Goal: Task Accomplishment & Management: Use online tool/utility

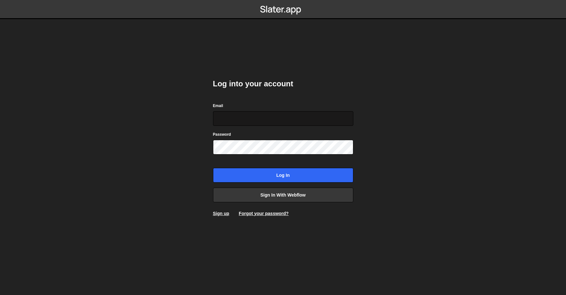
type input "[PERSON_NAME][EMAIL_ADDRESS][DOMAIN_NAME]"
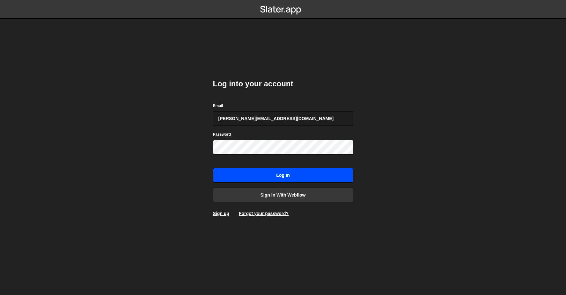
click at [277, 176] on input "Log in" at bounding box center [283, 175] width 140 height 15
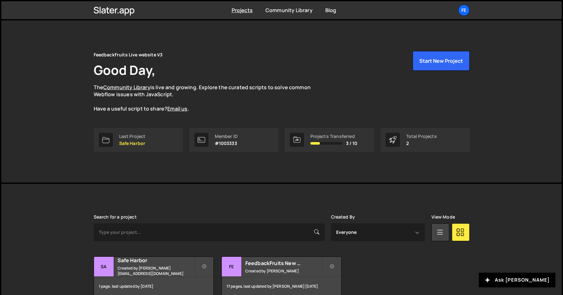
scroll to position [33, 0]
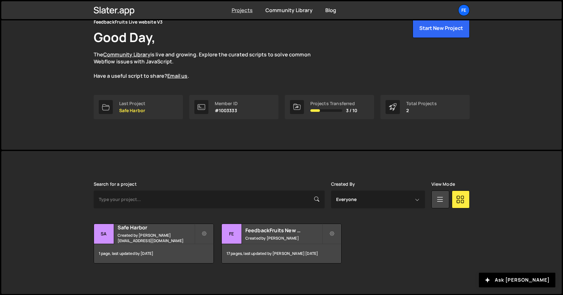
click at [250, 13] on link "Projects" at bounding box center [242, 10] width 21 height 7
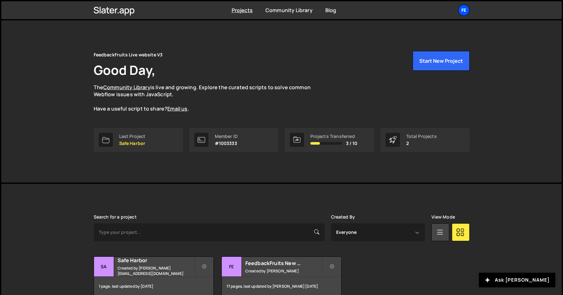
click at [468, 11] on div "Fe" at bounding box center [463, 9] width 11 height 11
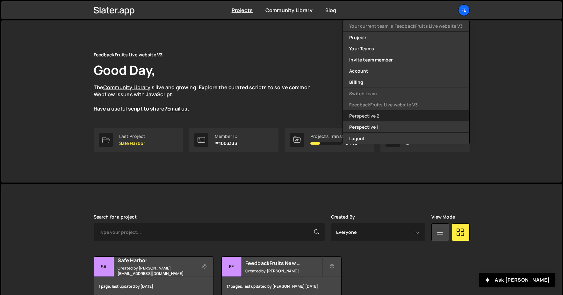
click at [379, 118] on link "Perspective 2" at bounding box center [406, 115] width 126 height 11
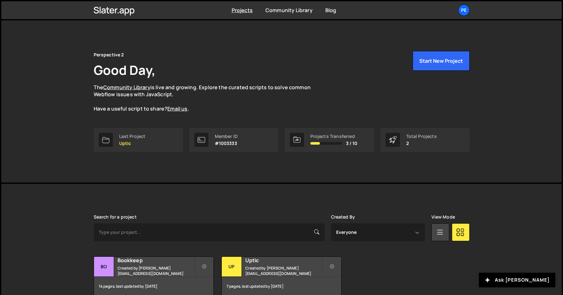
scroll to position [33, 0]
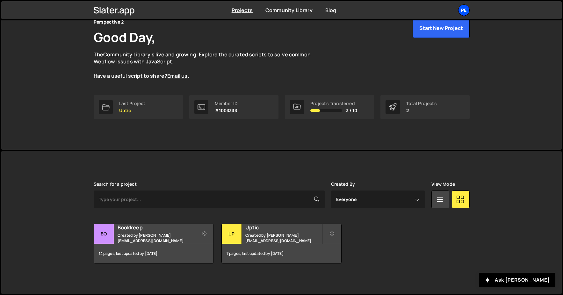
click at [465, 5] on div "Pe" at bounding box center [463, 9] width 11 height 11
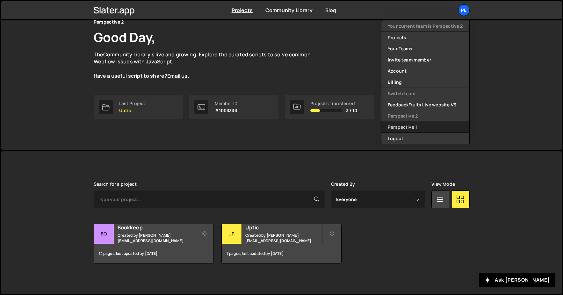
click at [423, 124] on link "Perspective 1" at bounding box center [425, 126] width 88 height 11
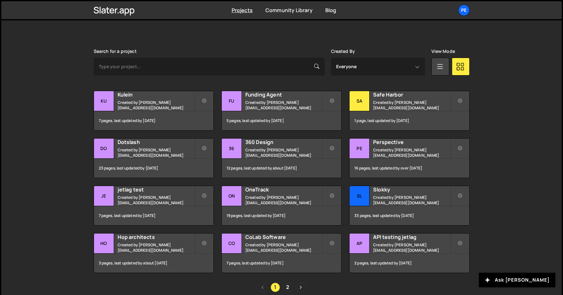
scroll to position [184, 0]
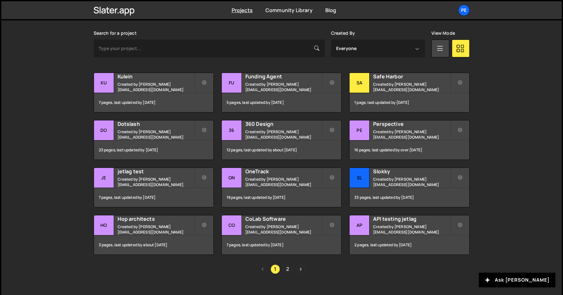
click at [287, 269] on link "2" at bounding box center [288, 269] width 10 height 10
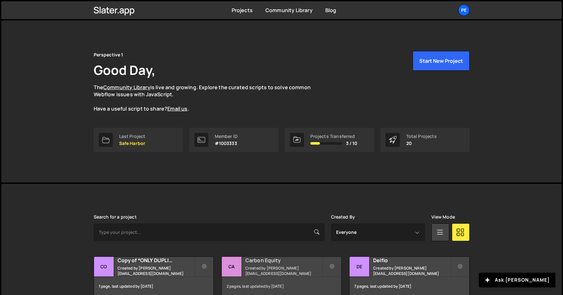
scroll to position [147, 0]
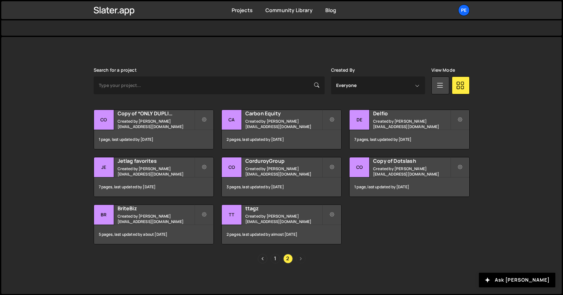
click at [275, 259] on link "1" at bounding box center [276, 259] width 10 height 10
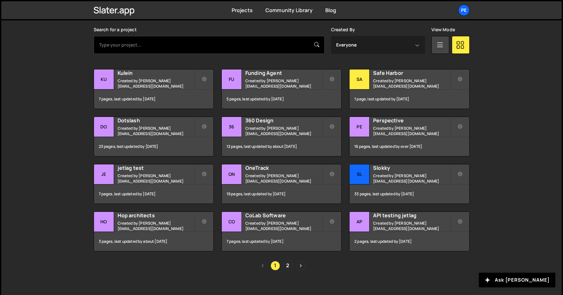
scroll to position [188, 0]
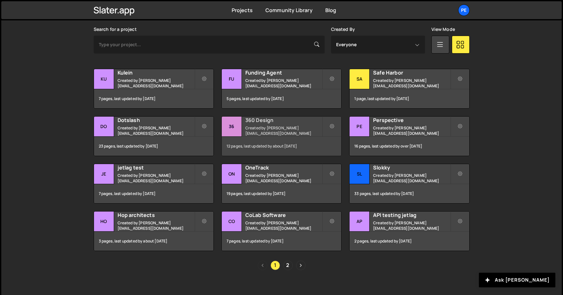
click at [268, 124] on h2 "360 Design" at bounding box center [283, 120] width 77 height 7
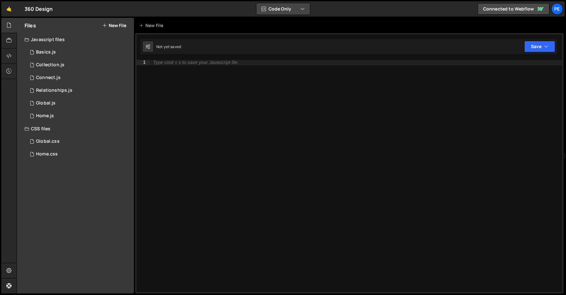
click at [285, 10] on button "Code Only" at bounding box center [283, 8] width 54 height 11
click at [286, 10] on button "Code Only" at bounding box center [283, 8] width 54 height 11
click at [434, 16] on div "🤙 360 Design ⚠️ Code is being edited in another browser Code Only Code Only Cod…" at bounding box center [282, 8] width 563 height 15
click at [548, 50] on button "Save" at bounding box center [539, 46] width 31 height 11
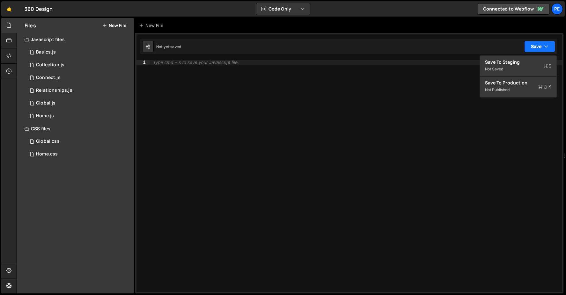
click at [552, 48] on button "Save" at bounding box center [539, 46] width 31 height 11
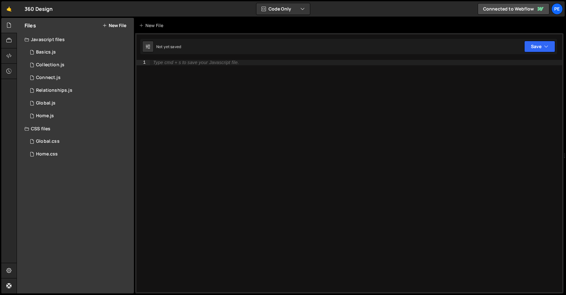
click at [58, 35] on div "Javascript files" at bounding box center [75, 39] width 117 height 13
click at [54, 40] on div "Javascript files" at bounding box center [75, 39] width 117 height 13
click at [48, 55] on div "1 Basics.js 0" at bounding box center [81, 52] width 112 height 13
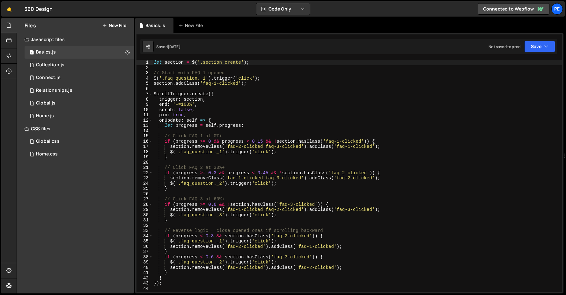
click at [59, 43] on div "Javascript files" at bounding box center [75, 39] width 117 height 13
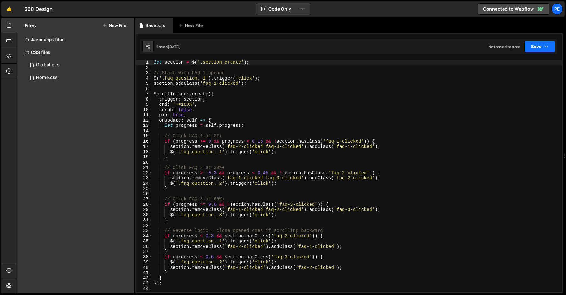
click at [548, 52] on button "Save" at bounding box center [539, 46] width 31 height 11
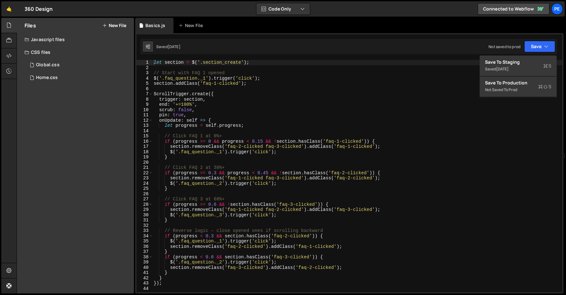
click at [56, 42] on div "Javascript files" at bounding box center [75, 39] width 117 height 13
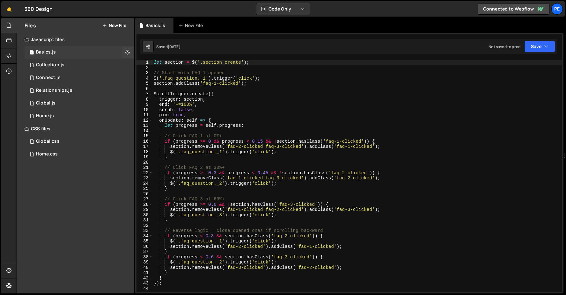
click at [61, 50] on div "1 Basics.js 0" at bounding box center [81, 52] width 112 height 13
click at [548, 48] on button "Save" at bounding box center [539, 46] width 31 height 11
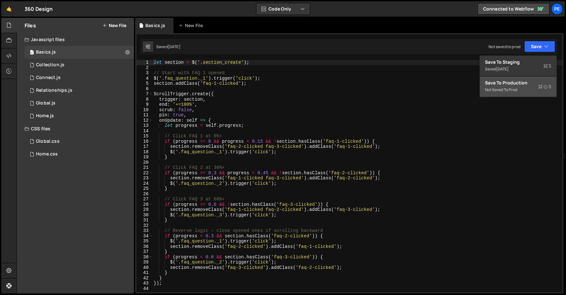
click at [522, 85] on div "Save to Production S" at bounding box center [518, 83] width 66 height 6
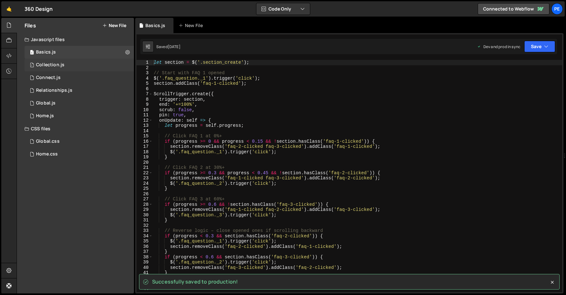
click at [60, 69] on div "1 Collection.js 0" at bounding box center [81, 65] width 112 height 13
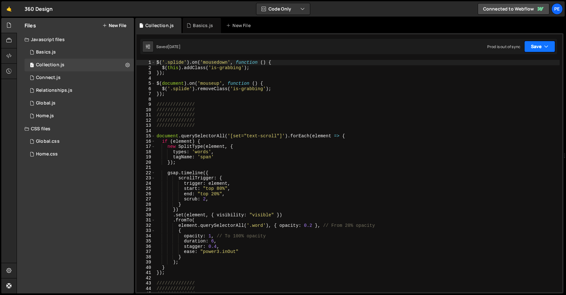
click at [547, 49] on icon "button" at bounding box center [546, 46] width 4 height 6
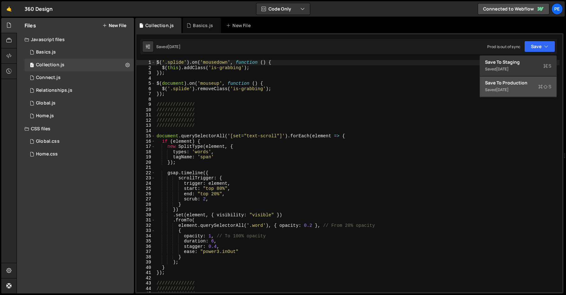
click at [512, 85] on div "Save to Production S" at bounding box center [518, 83] width 66 height 6
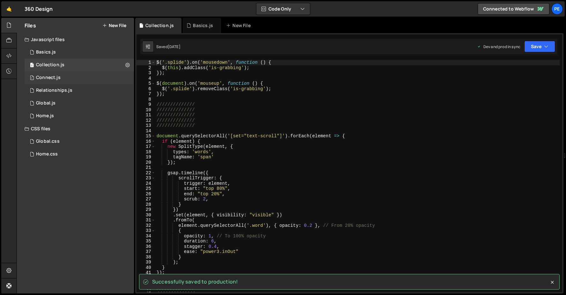
click at [77, 77] on div "1 Connect.js 0" at bounding box center [81, 77] width 112 height 13
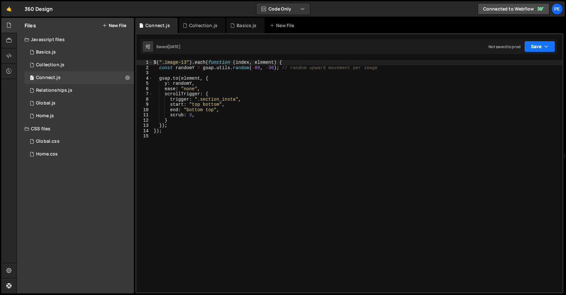
click at [550, 50] on button "Save" at bounding box center [539, 46] width 31 height 11
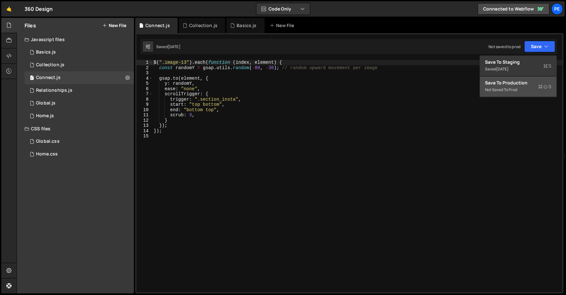
click at [533, 88] on div "Not saved to prod" at bounding box center [518, 90] width 66 height 8
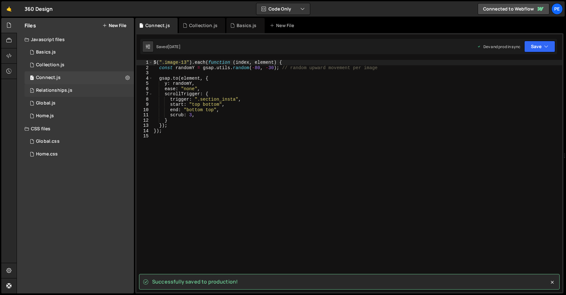
click at [95, 94] on div "1 Relationships.js 0" at bounding box center [81, 90] width 112 height 13
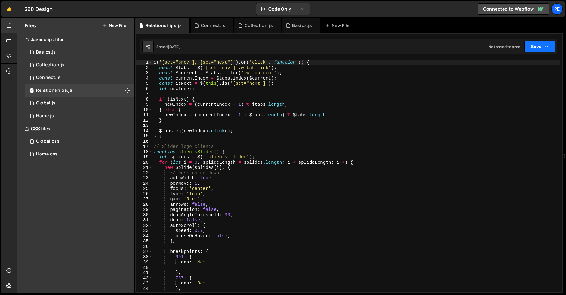
click at [537, 51] on button "Save" at bounding box center [539, 46] width 31 height 11
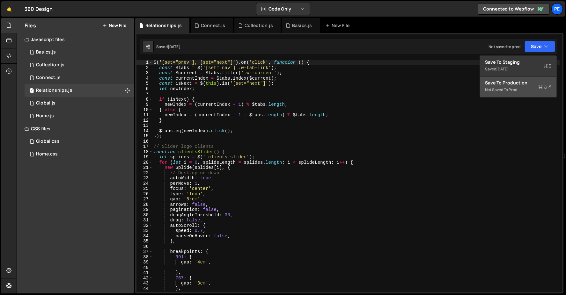
click at [504, 84] on div "Save to Production S" at bounding box center [518, 83] width 66 height 6
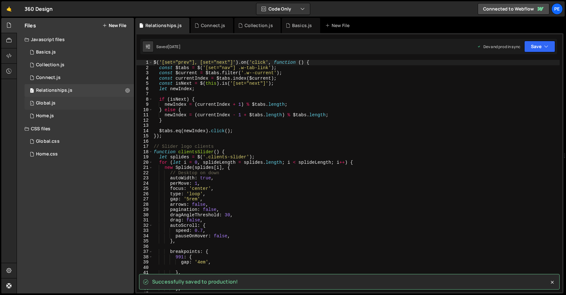
click at [56, 105] on div "1 Global.js 0" at bounding box center [81, 103] width 112 height 13
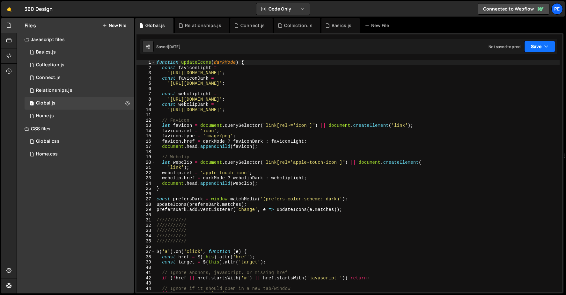
click at [539, 50] on button "Save" at bounding box center [539, 46] width 31 height 11
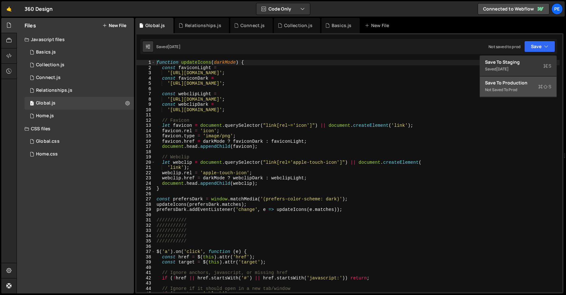
click at [510, 83] on div "Save to Production S" at bounding box center [518, 83] width 66 height 6
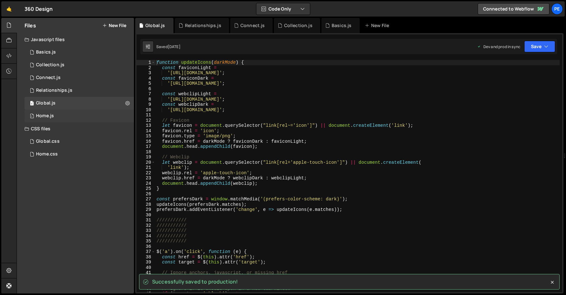
click at [75, 119] on div "1 Home.js 0" at bounding box center [81, 116] width 112 height 13
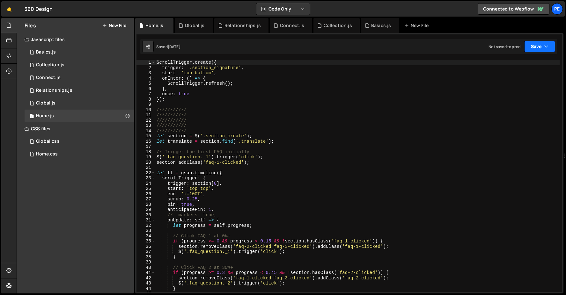
click at [547, 50] on button "Save" at bounding box center [539, 46] width 31 height 11
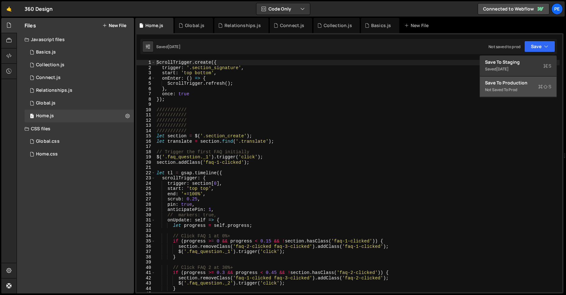
click at [515, 94] on button "Save to Production S Not saved to prod" at bounding box center [518, 86] width 76 height 21
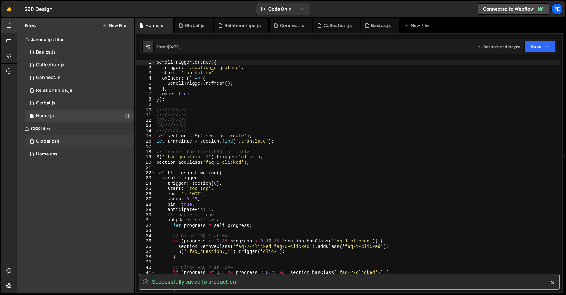
click at [69, 144] on div "Global.css 0" at bounding box center [79, 141] width 109 height 13
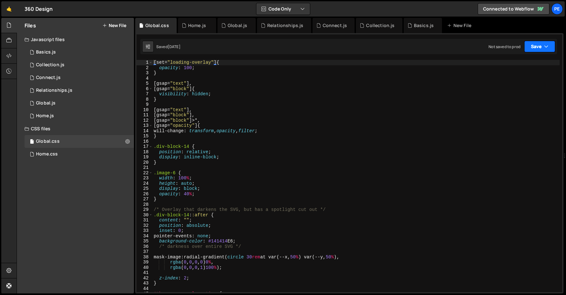
click at [547, 47] on icon "button" at bounding box center [546, 46] width 4 height 6
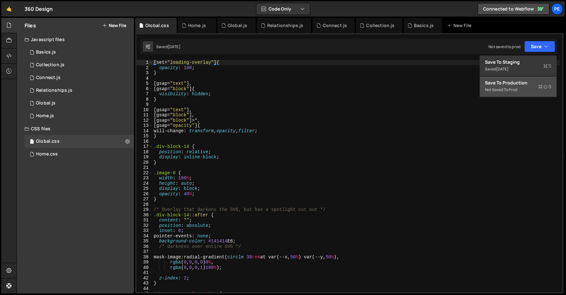
click at [505, 85] on div "Save to Production S" at bounding box center [518, 83] width 66 height 6
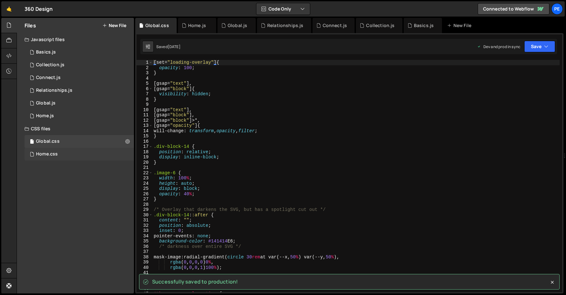
click at [83, 156] on div "Home.css 0" at bounding box center [79, 154] width 109 height 13
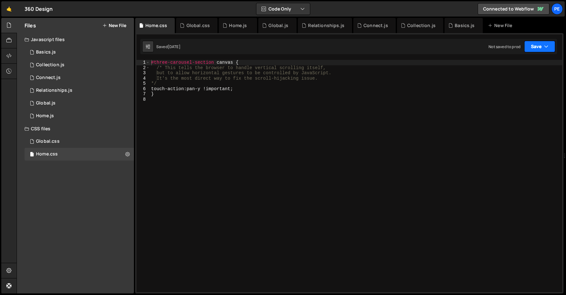
click at [543, 43] on button "Save" at bounding box center [539, 46] width 31 height 11
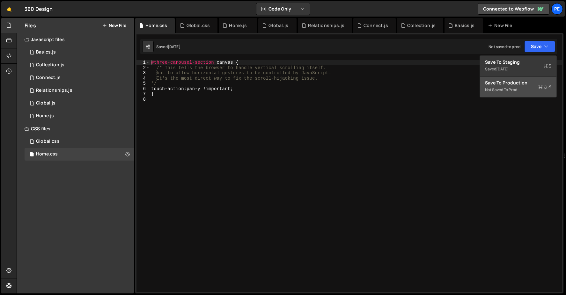
click at [518, 89] on div "Not saved to prod" at bounding box center [518, 90] width 66 height 8
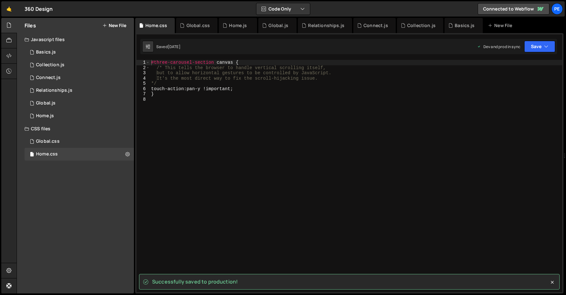
click at [51, 39] on div "Javascript files" at bounding box center [75, 39] width 117 height 13
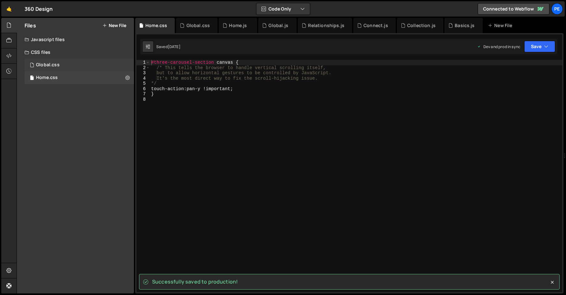
click at [53, 63] on div "Global.css" at bounding box center [48, 65] width 24 height 6
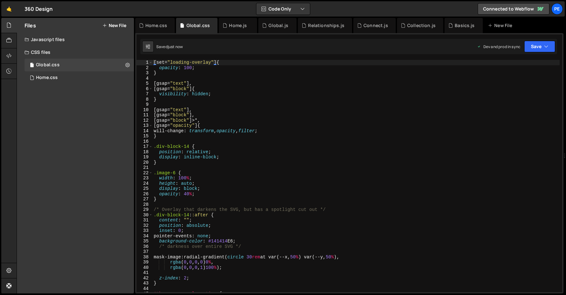
click at [57, 35] on div "Javascript files" at bounding box center [75, 39] width 117 height 13
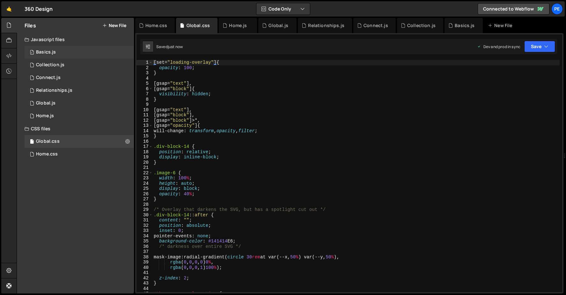
click at [55, 56] on div "1 Basics.js 0" at bounding box center [81, 52] width 112 height 13
